Goal: Transaction & Acquisition: Obtain resource

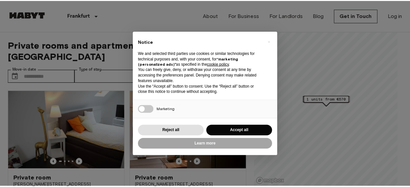
scroll to position [98, 0]
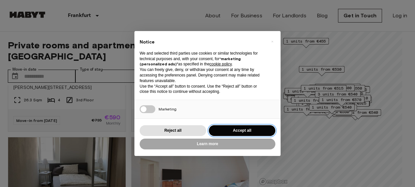
click at [256, 129] on button "Accept all" at bounding box center [242, 130] width 67 height 11
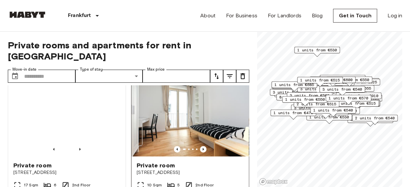
scroll to position [587, 0]
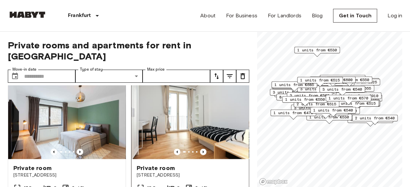
click at [186, 119] on img at bounding box center [190, 119] width 117 height 78
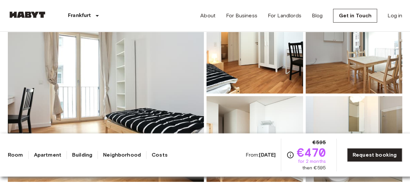
scroll to position [98, 0]
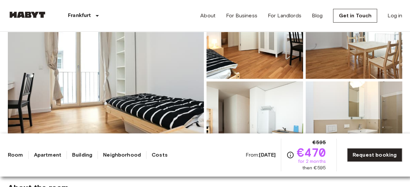
click at [187, 104] on img at bounding box center [106, 80] width 196 height 174
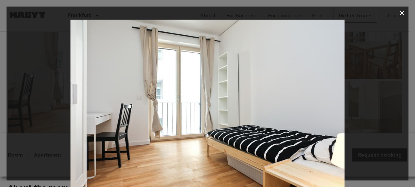
click at [402, 8] on button "button" at bounding box center [402, 13] width 13 height 13
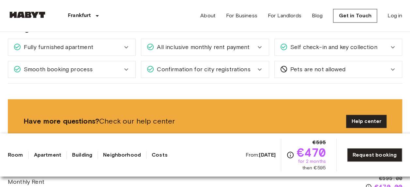
scroll to position [424, 0]
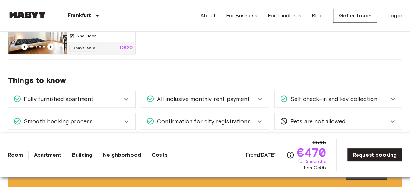
click at [112, 99] on div "Fully furnished apartment" at bounding box center [67, 99] width 109 height 8
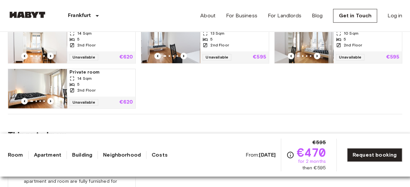
scroll to position [326, 0]
